Goal: Information Seeking & Learning: Compare options

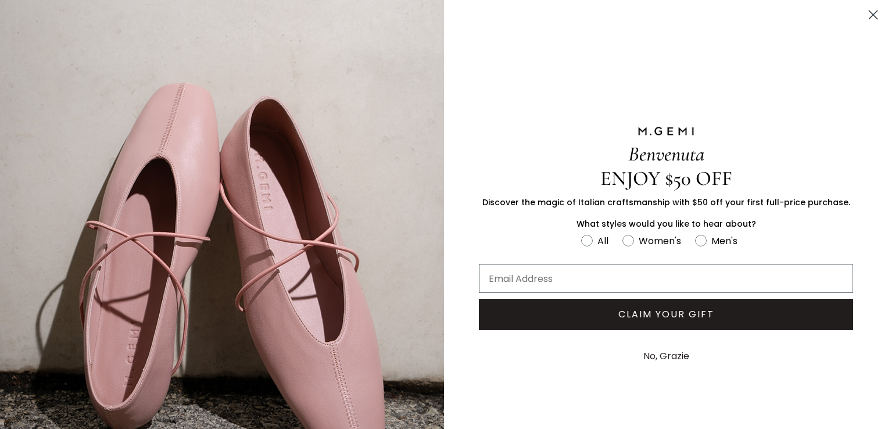
click at [869, 15] on icon "Close dialog" at bounding box center [873, 15] width 8 height 8
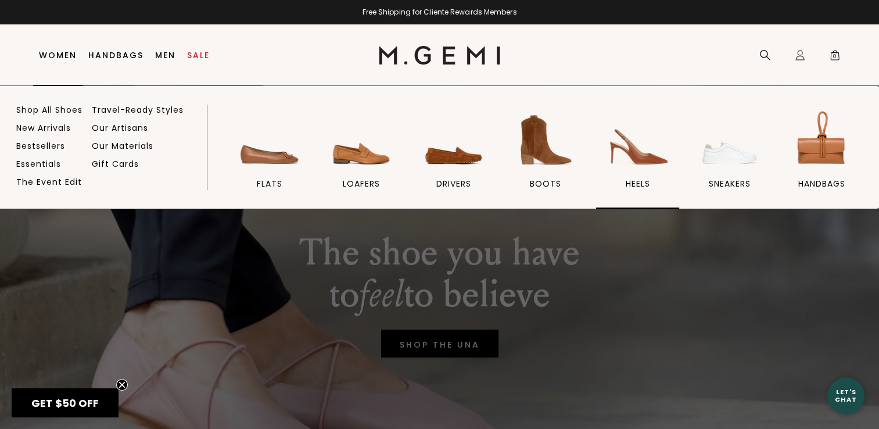
click at [627, 151] on img at bounding box center [637, 140] width 65 height 65
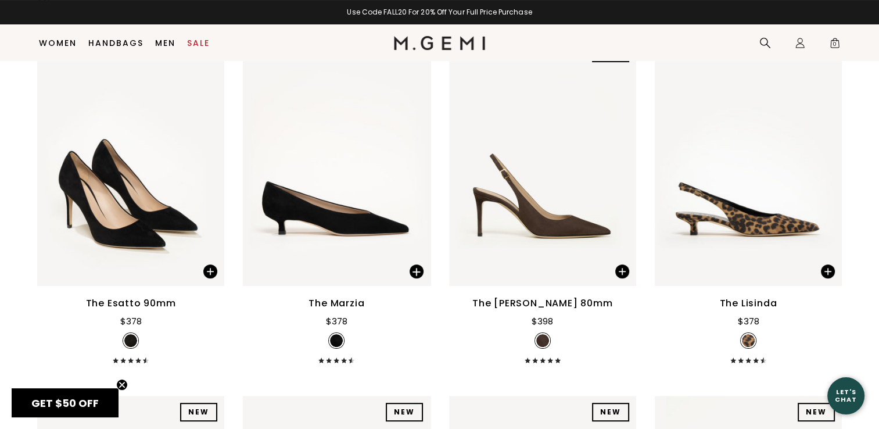
scroll to position [191, 0]
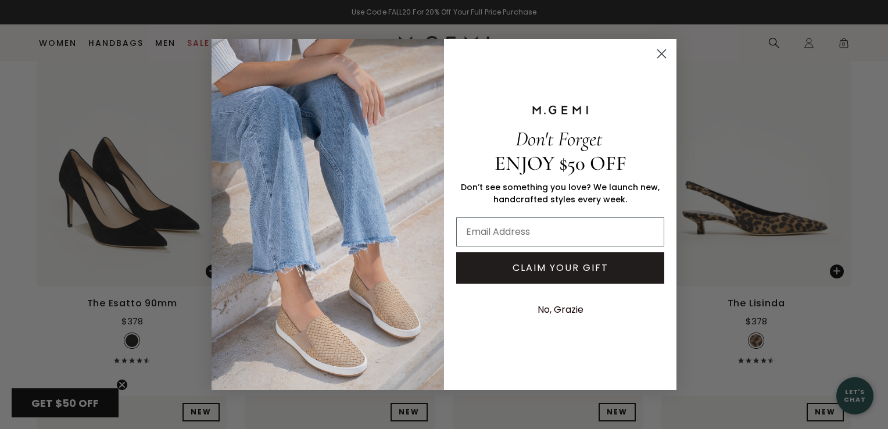
click at [665, 48] on circle "Close dialog" at bounding box center [661, 53] width 19 height 19
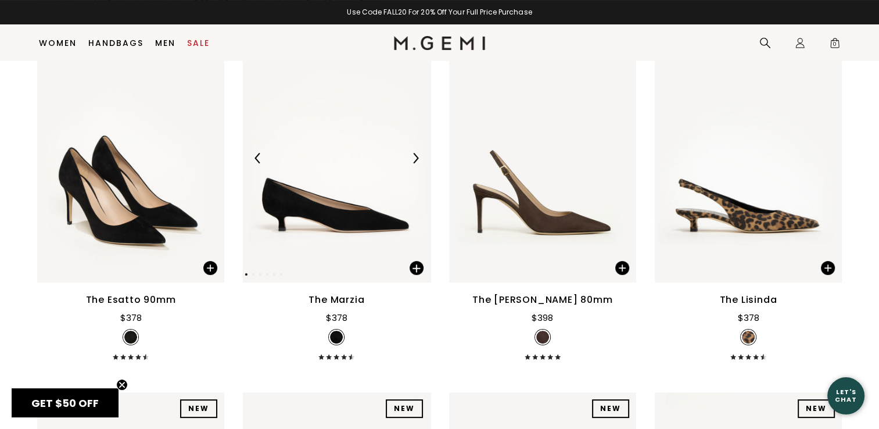
click at [318, 214] on img at bounding box center [336, 157] width 187 height 249
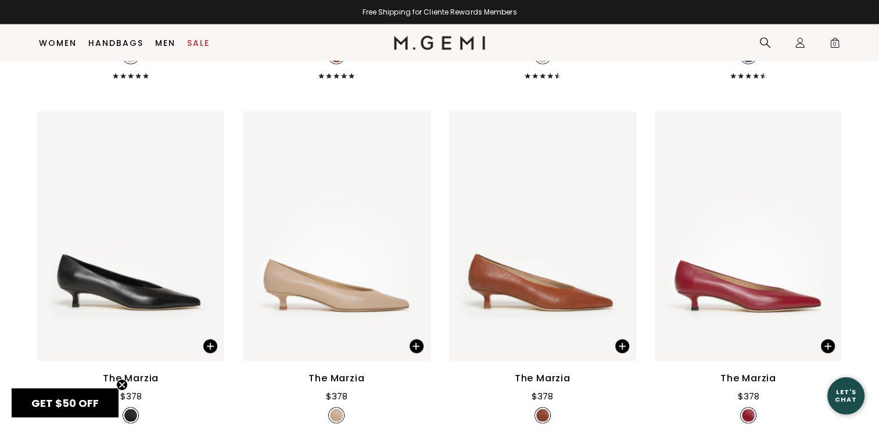
scroll to position [2269, 0]
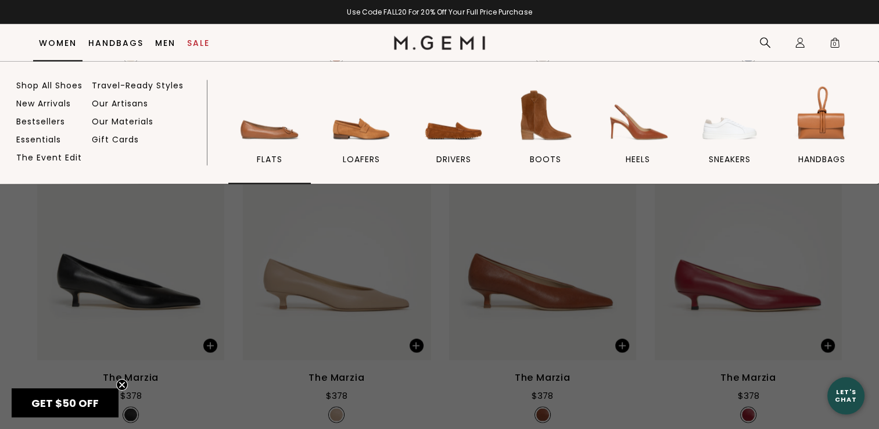
click at [274, 139] on img at bounding box center [269, 115] width 65 height 65
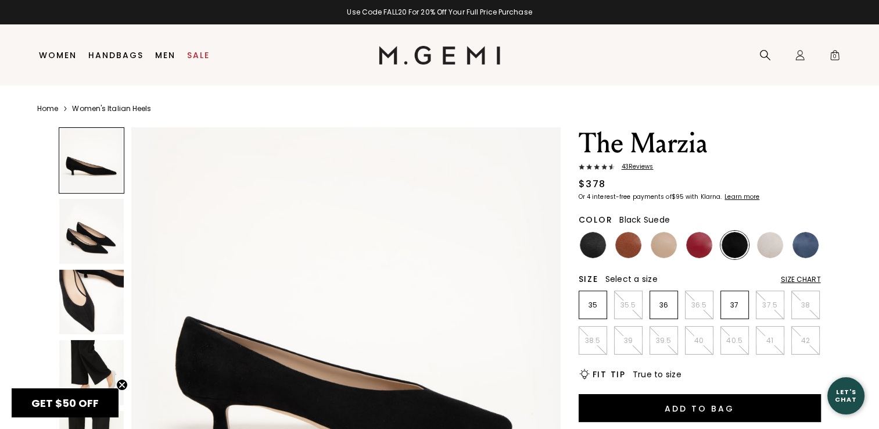
click at [96, 227] on img at bounding box center [91, 231] width 65 height 65
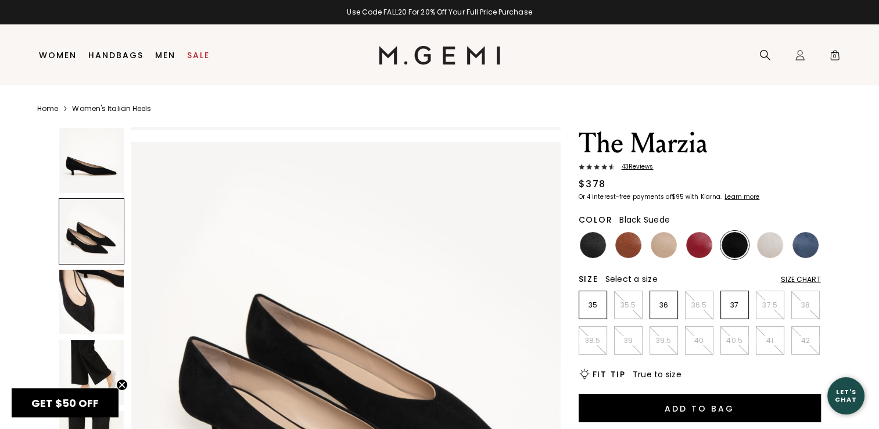
scroll to position [432, 0]
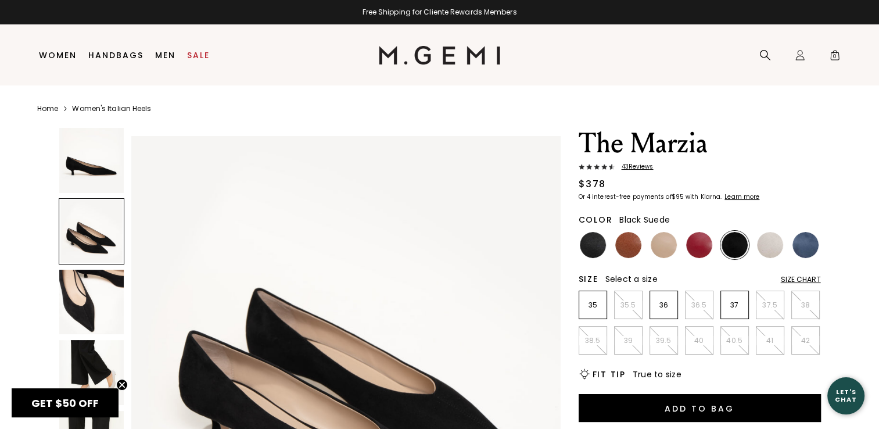
click at [76, 305] on img at bounding box center [91, 302] width 65 height 65
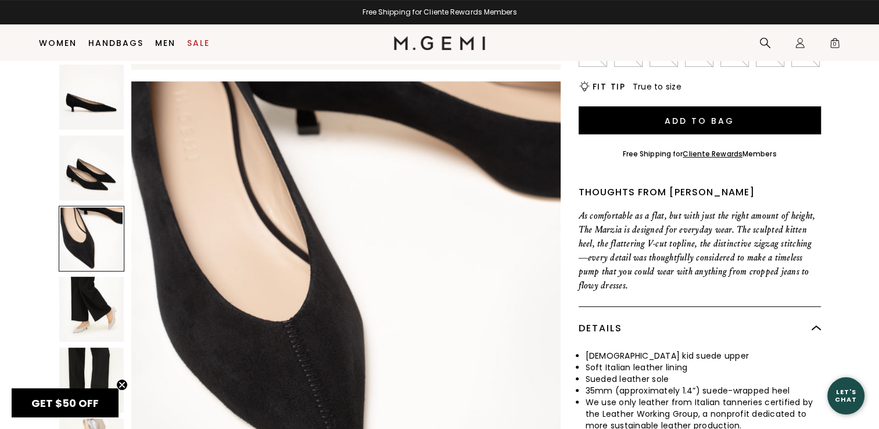
scroll to position [264, 0]
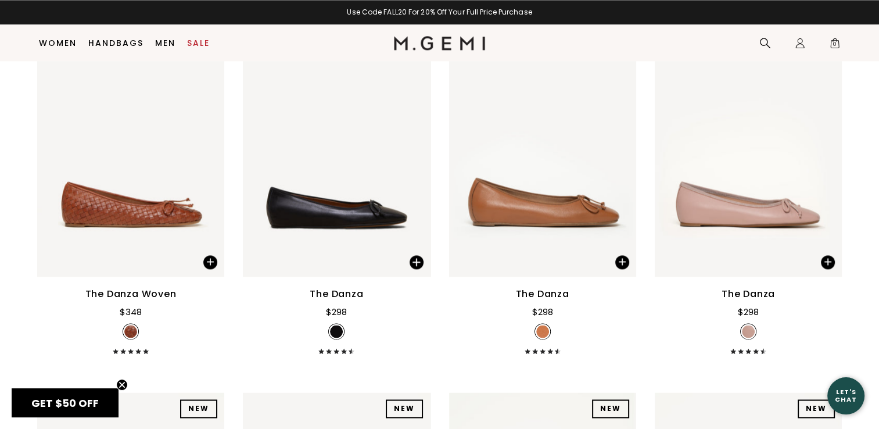
scroll to position [1635, 0]
click at [546, 219] on img at bounding box center [542, 150] width 187 height 249
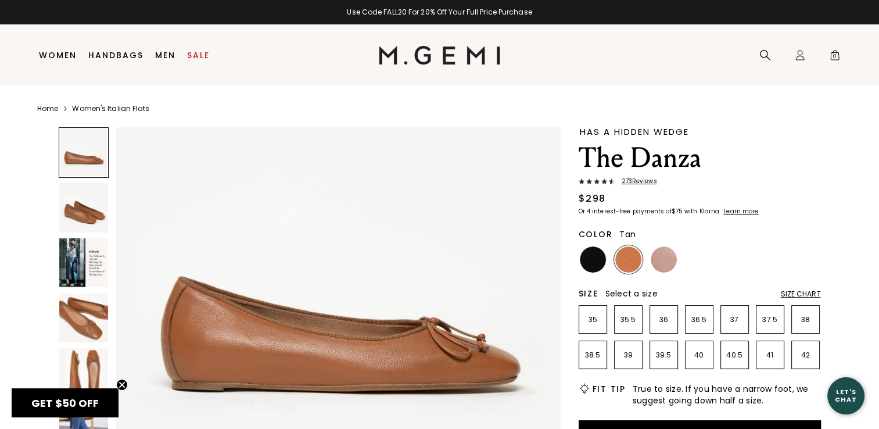
click at [81, 371] on img at bounding box center [83, 372] width 49 height 49
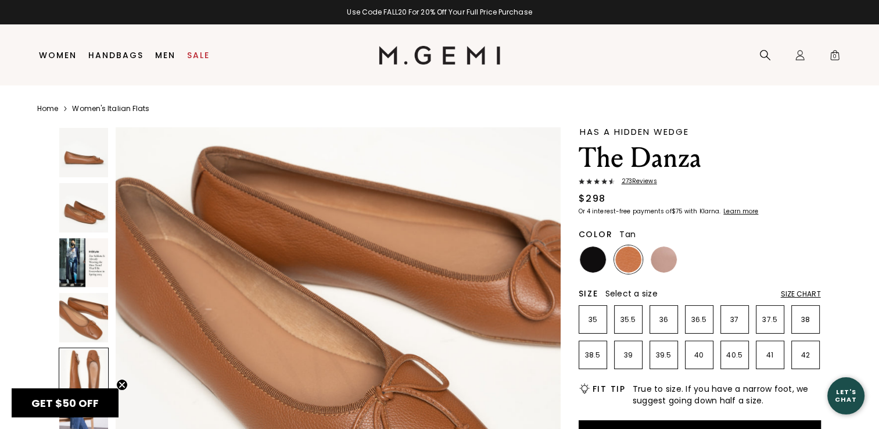
scroll to position [1790, 0]
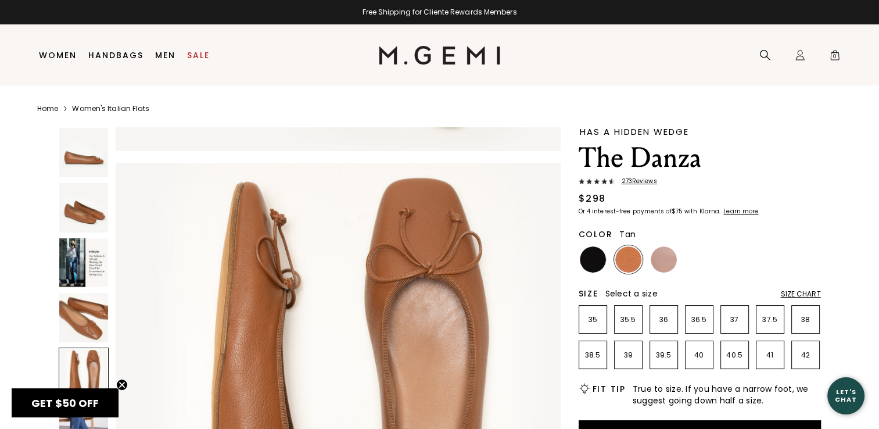
click at [88, 327] on img at bounding box center [83, 317] width 49 height 49
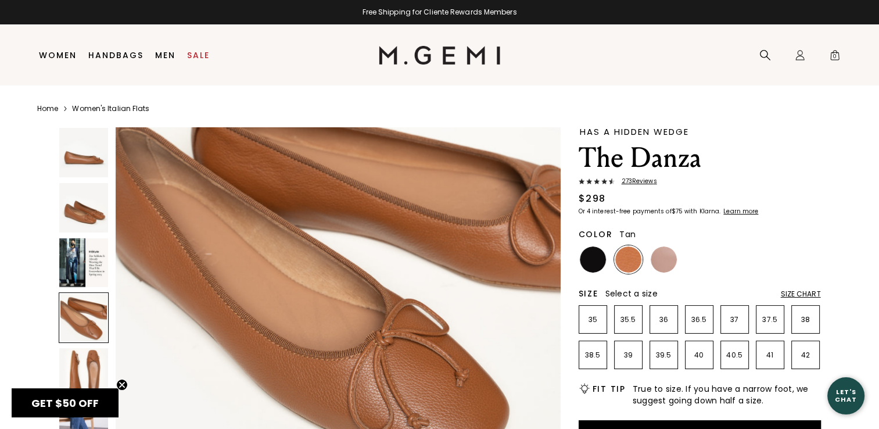
scroll to position [1473, 0]
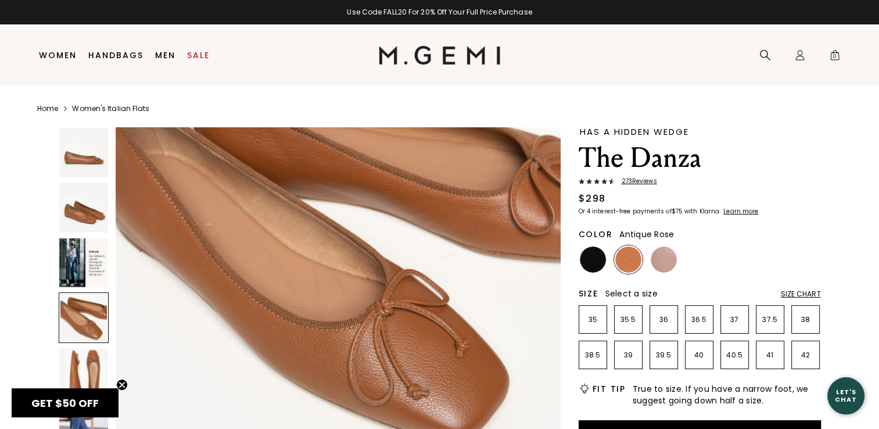
click at [653, 264] on img at bounding box center [664, 259] width 26 height 26
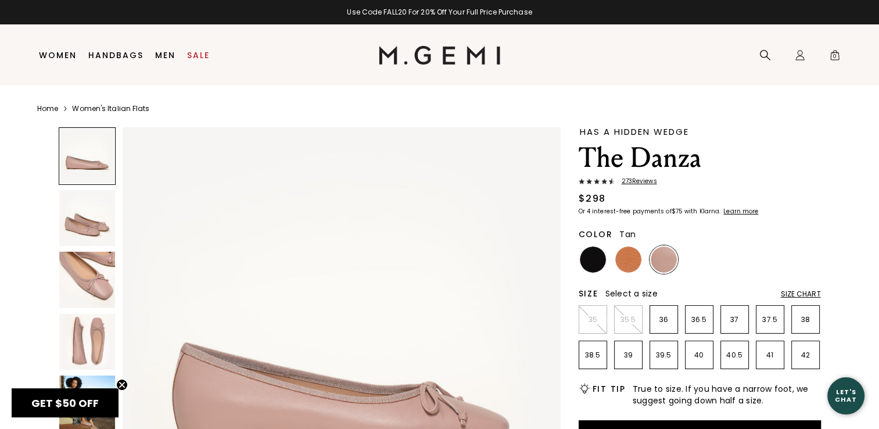
click at [623, 265] on img at bounding box center [628, 259] width 26 height 26
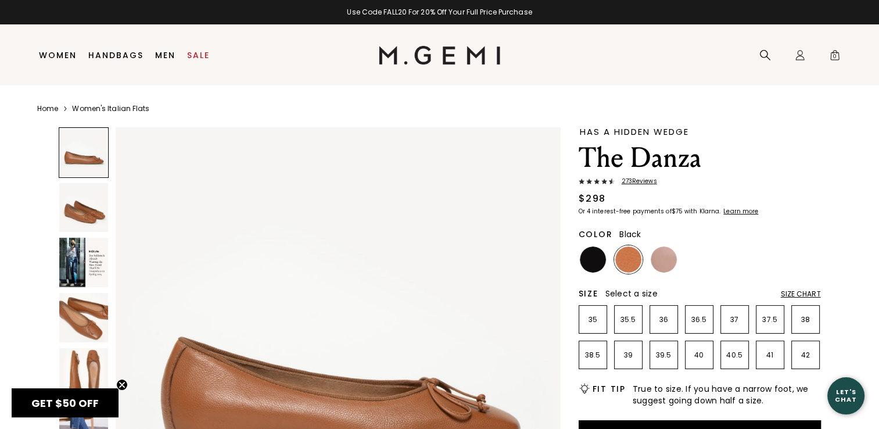
click at [588, 264] on img at bounding box center [593, 259] width 26 height 26
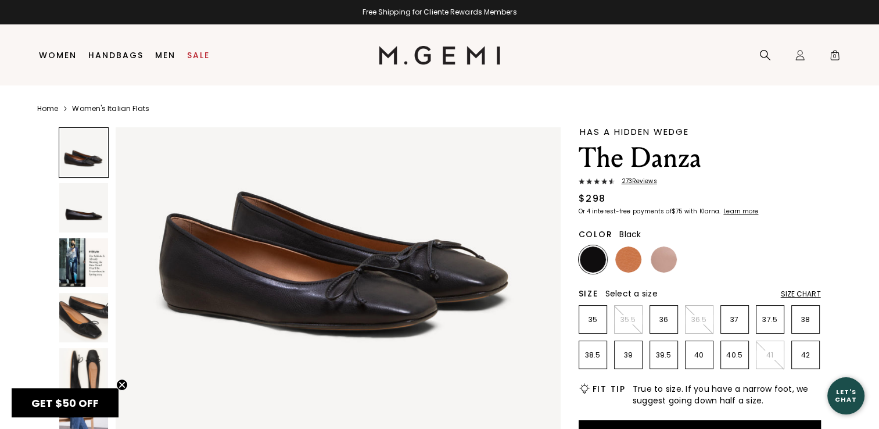
scroll to position [124, 0]
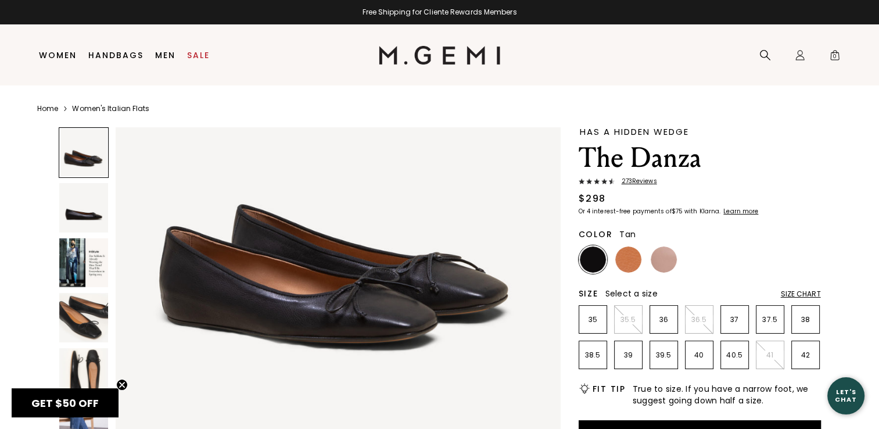
click at [630, 261] on img at bounding box center [628, 259] width 26 height 26
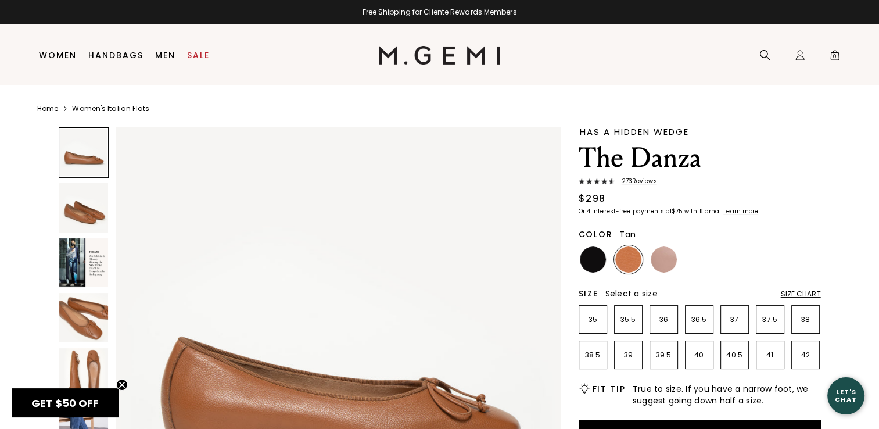
click at [507, 348] on img at bounding box center [338, 349] width 445 height 445
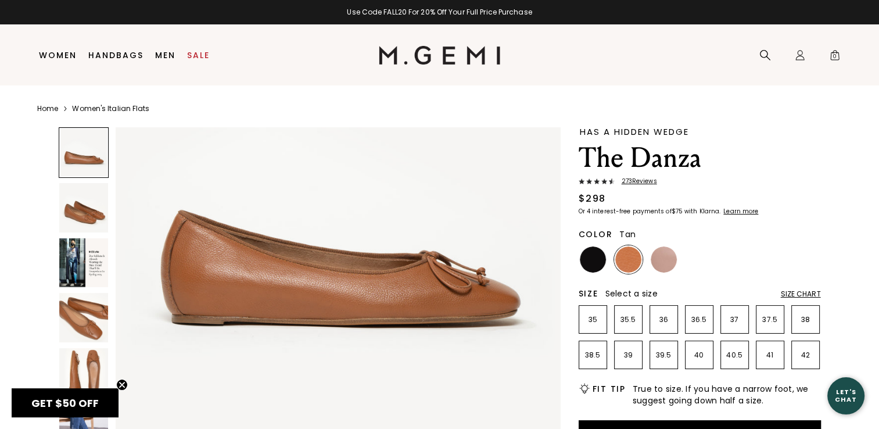
scroll to position [126, 0]
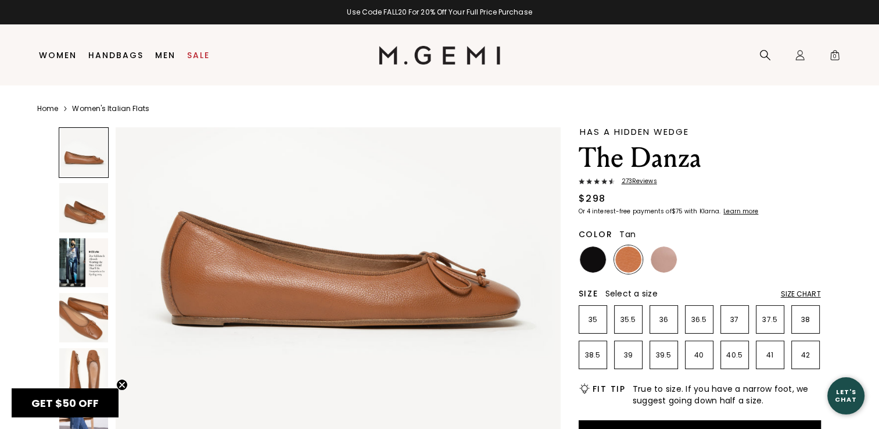
click at [89, 198] on img at bounding box center [83, 207] width 49 height 49
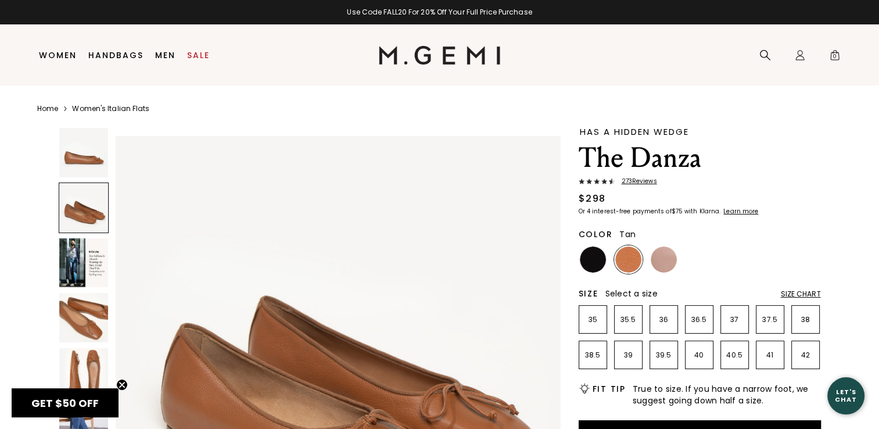
scroll to position [542, 0]
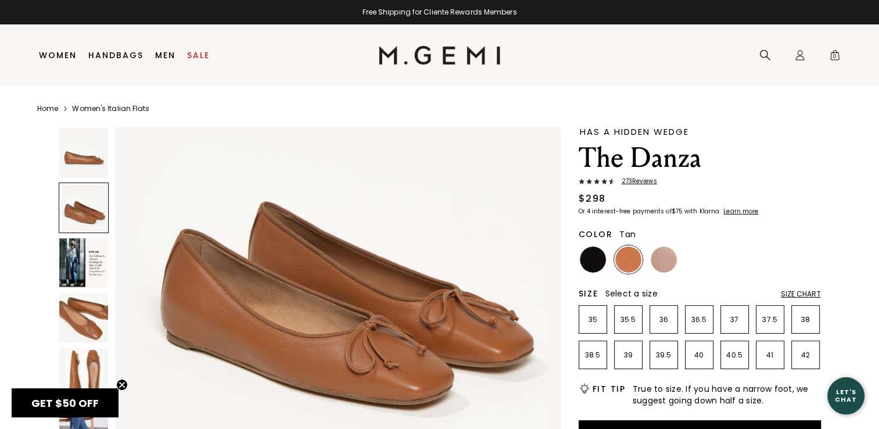
click at [73, 269] on img at bounding box center [83, 262] width 49 height 49
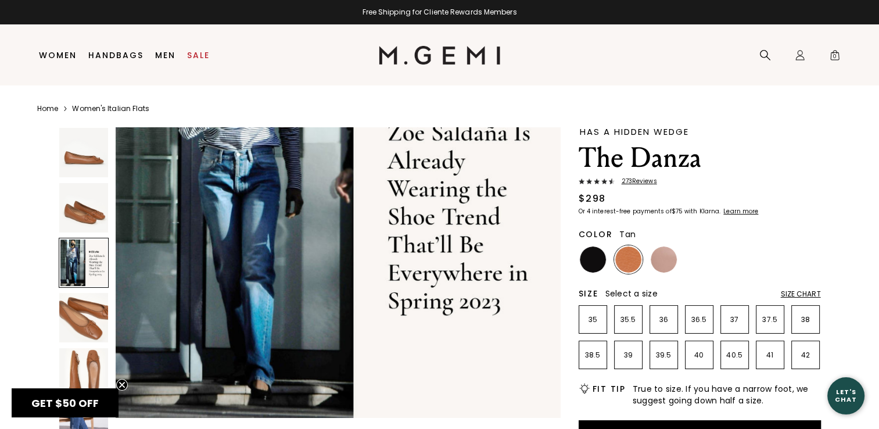
scroll to position [1066, 0]
click at [77, 319] on img at bounding box center [83, 317] width 49 height 49
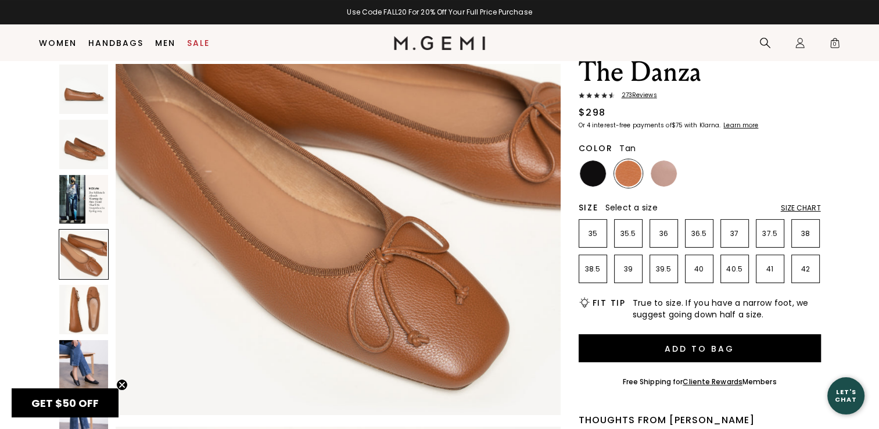
scroll to position [77, 0]
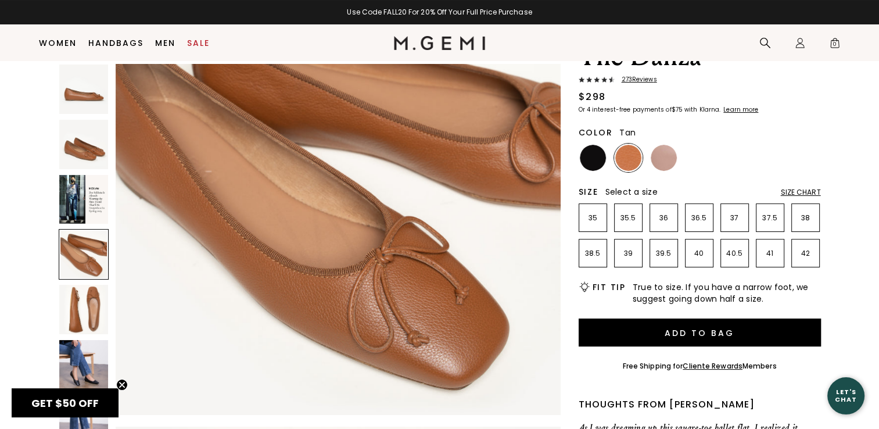
click at [74, 313] on img at bounding box center [83, 309] width 49 height 49
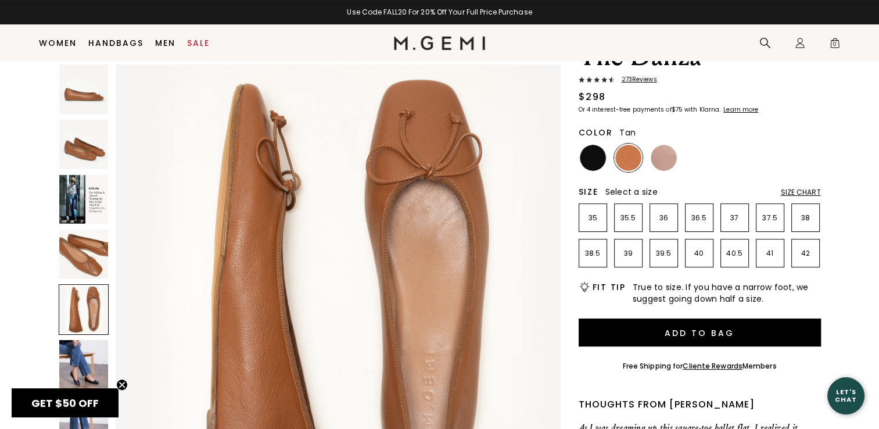
scroll to position [1831, 0]
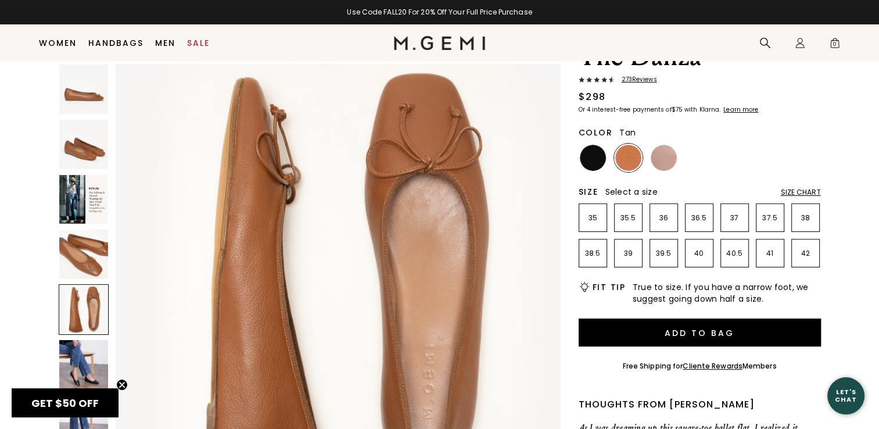
click at [93, 382] on img at bounding box center [83, 364] width 49 height 49
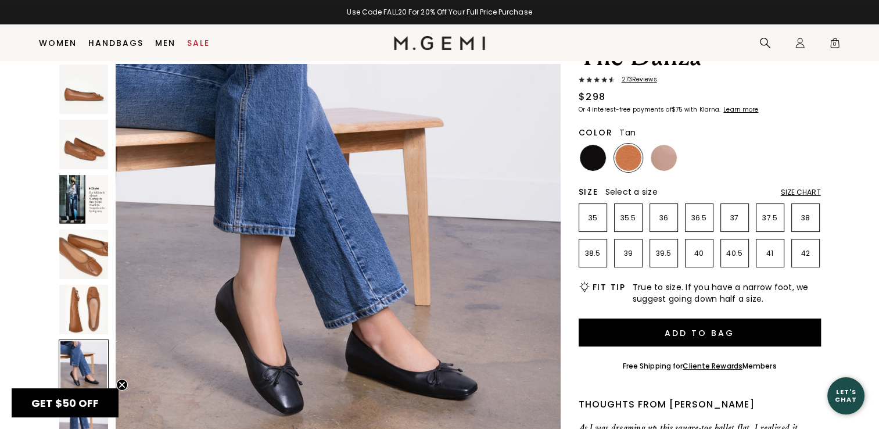
scroll to position [2347, 0]
